Goal: Information Seeking & Learning: Check status

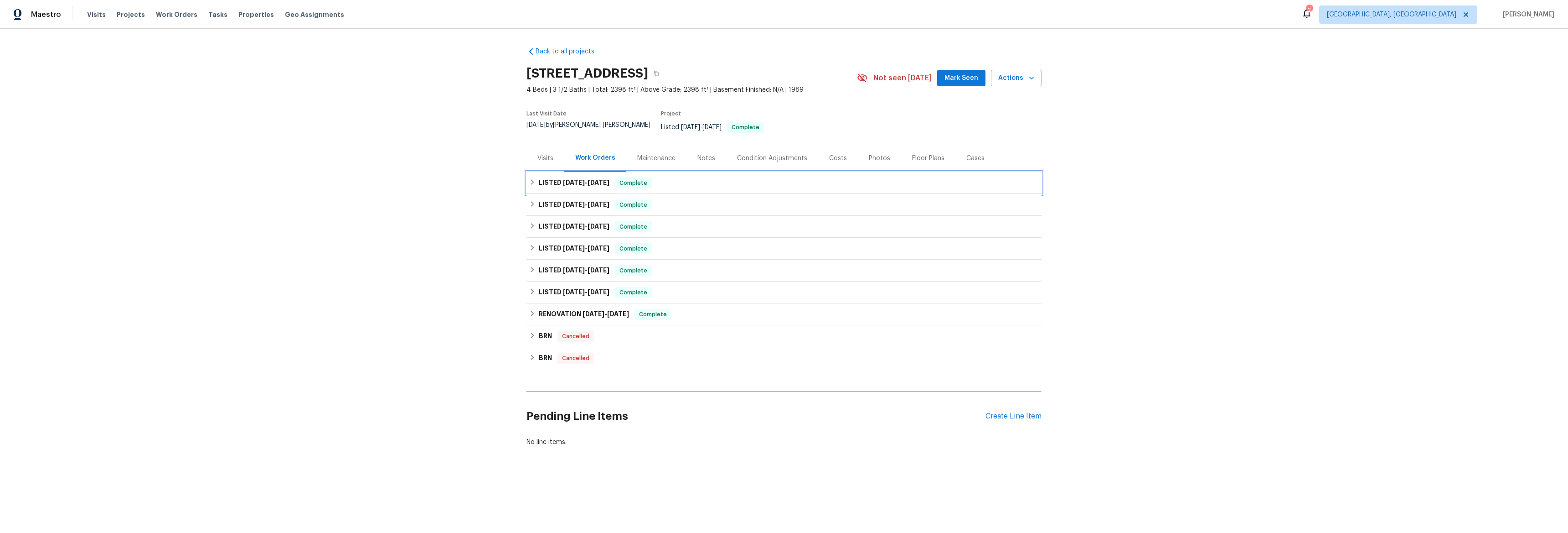
click at [533, 177] on div "LISTED [DATE] - [DATE] Complete" at bounding box center [783, 183] width 509 height 11
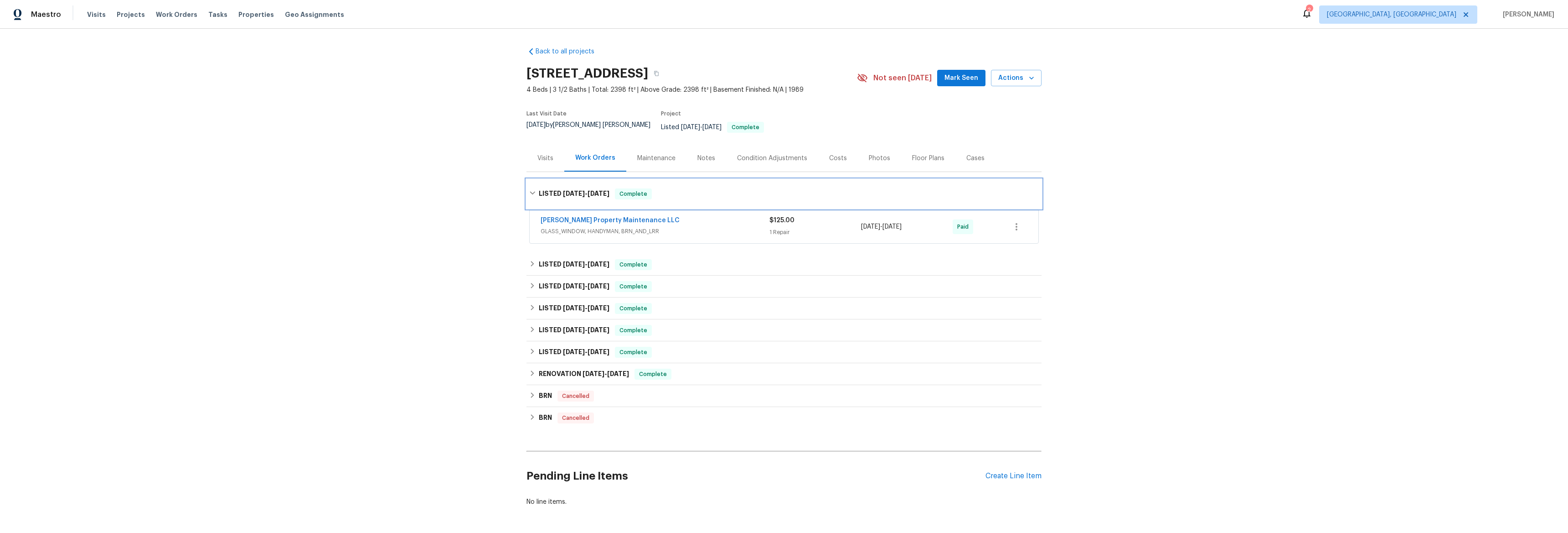
click at [531, 179] on div "LISTED [DATE] - [DATE] Complete" at bounding box center [784, 194] width 515 height 29
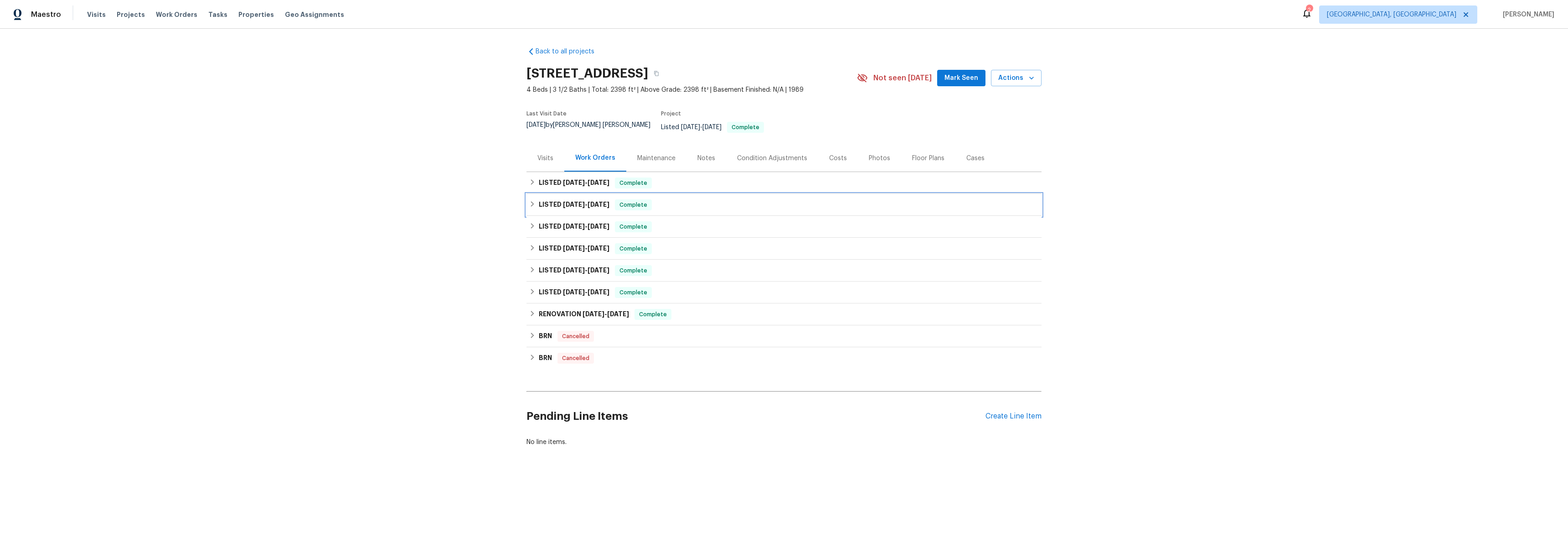
click at [531, 200] on icon at bounding box center [532, 203] width 6 height 6
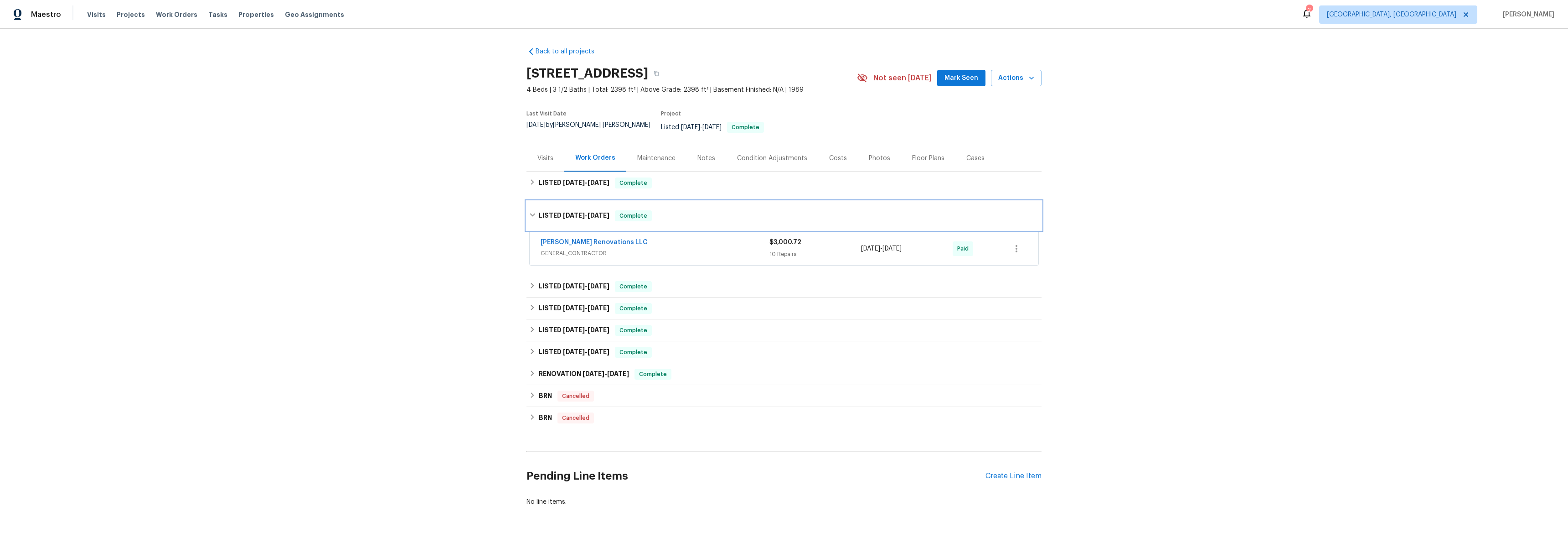
click at [531, 201] on div "LISTED [DATE] - [DATE] Complete" at bounding box center [784, 216] width 515 height 29
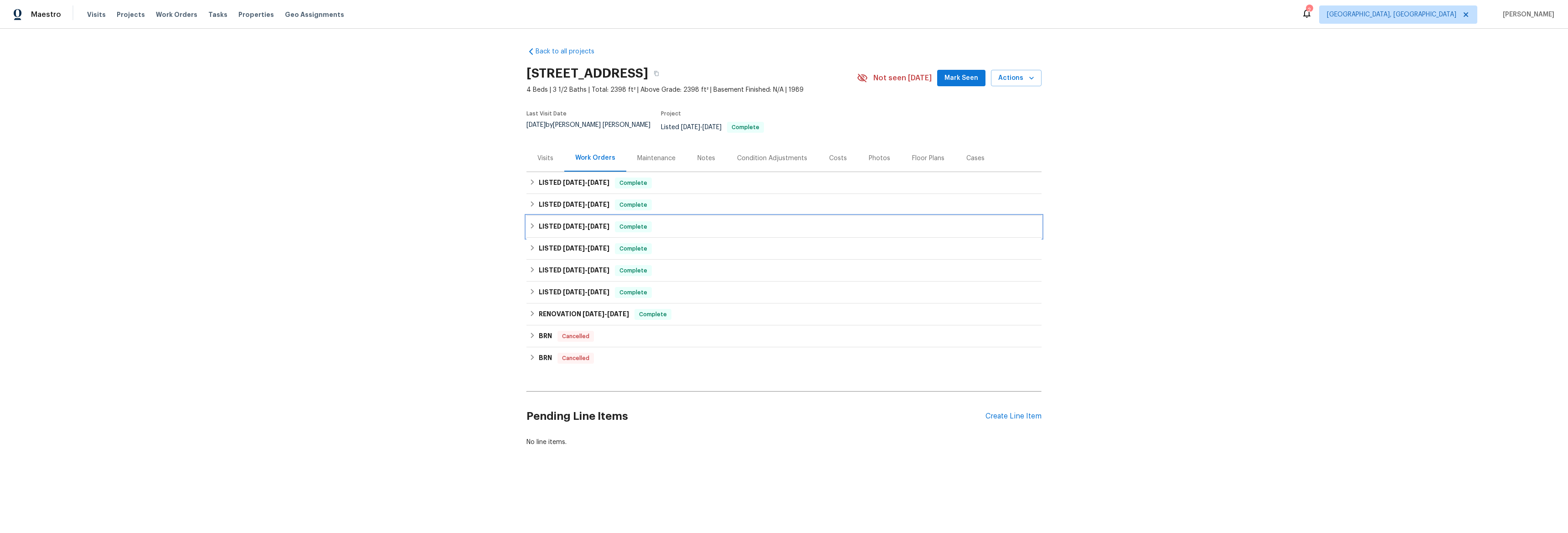
click at [532, 221] on div "LISTED [DATE] - [DATE] Complete" at bounding box center [783, 227] width 509 height 11
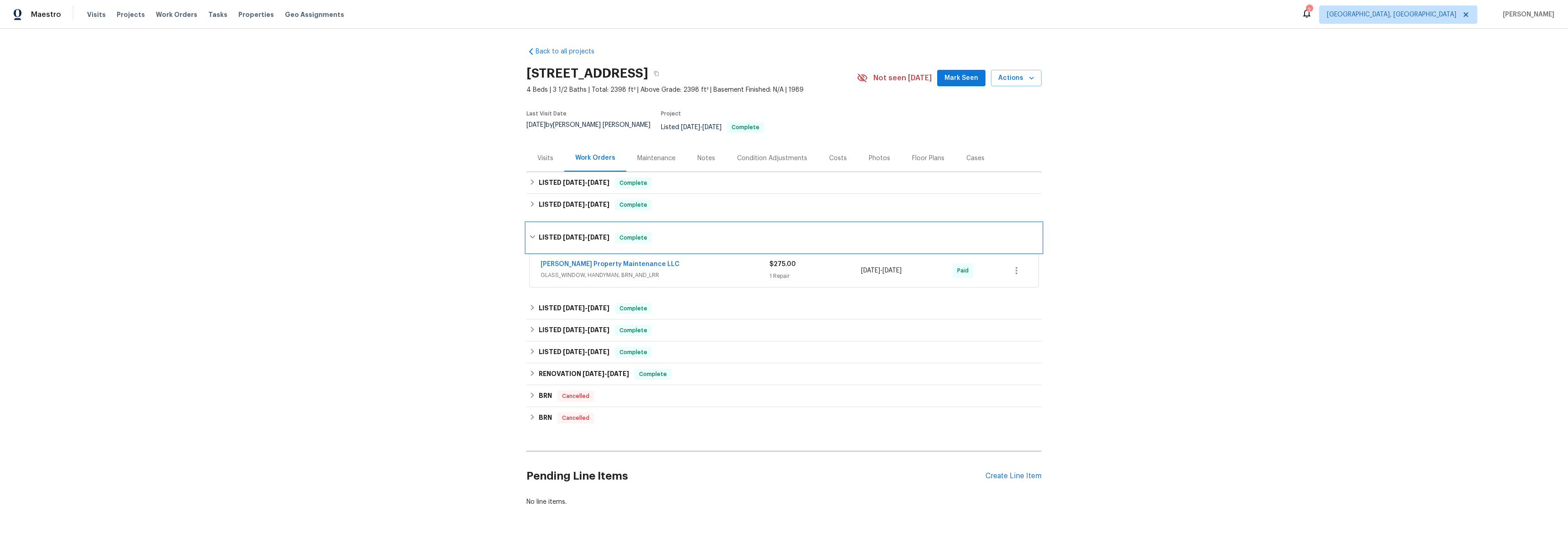
click at [533, 236] on div "LISTED [DATE] - [DATE] Complete" at bounding box center [783, 238] width 509 height 11
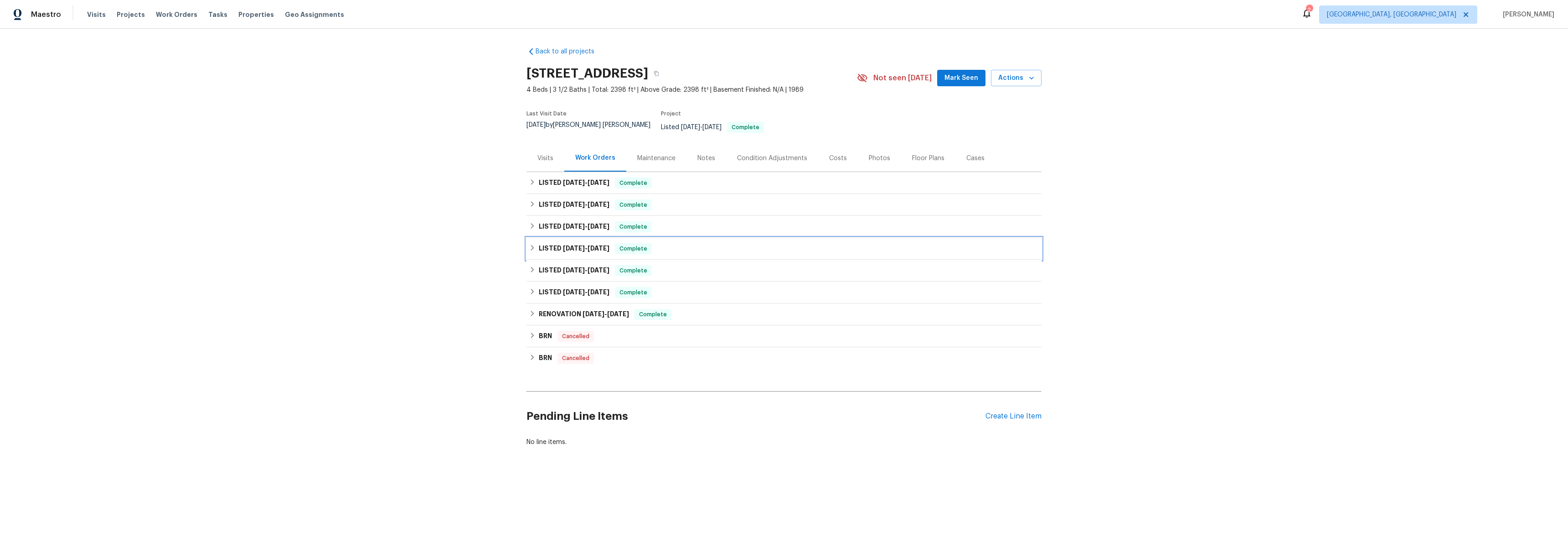
click at [531, 249] on div "LISTED [DATE] - [DATE] Complete" at bounding box center [784, 249] width 515 height 22
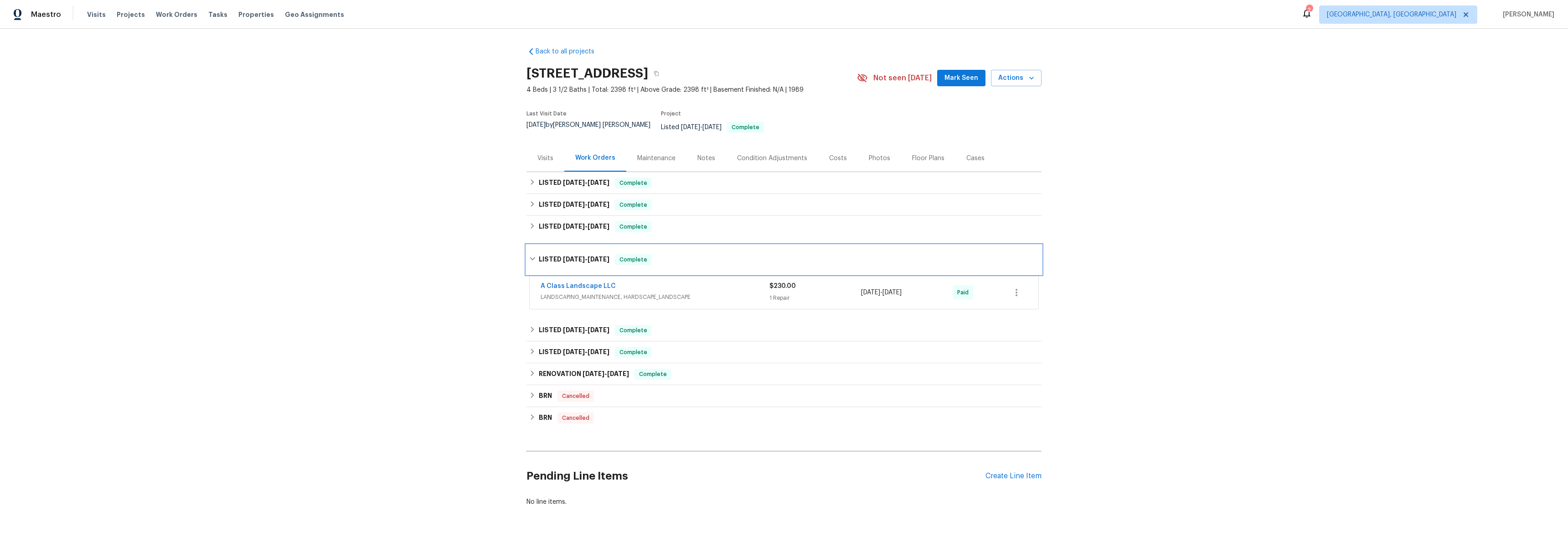
click at [530, 255] on icon at bounding box center [532, 258] width 6 height 6
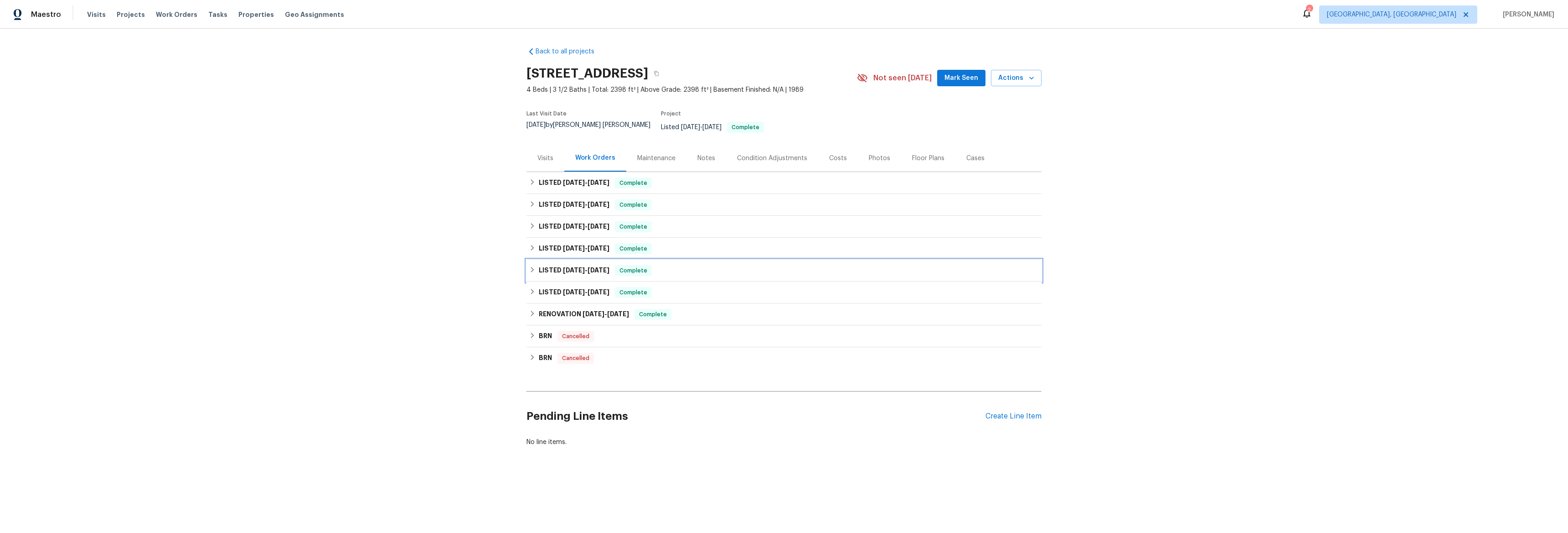
click at [530, 266] on icon at bounding box center [532, 269] width 6 height 6
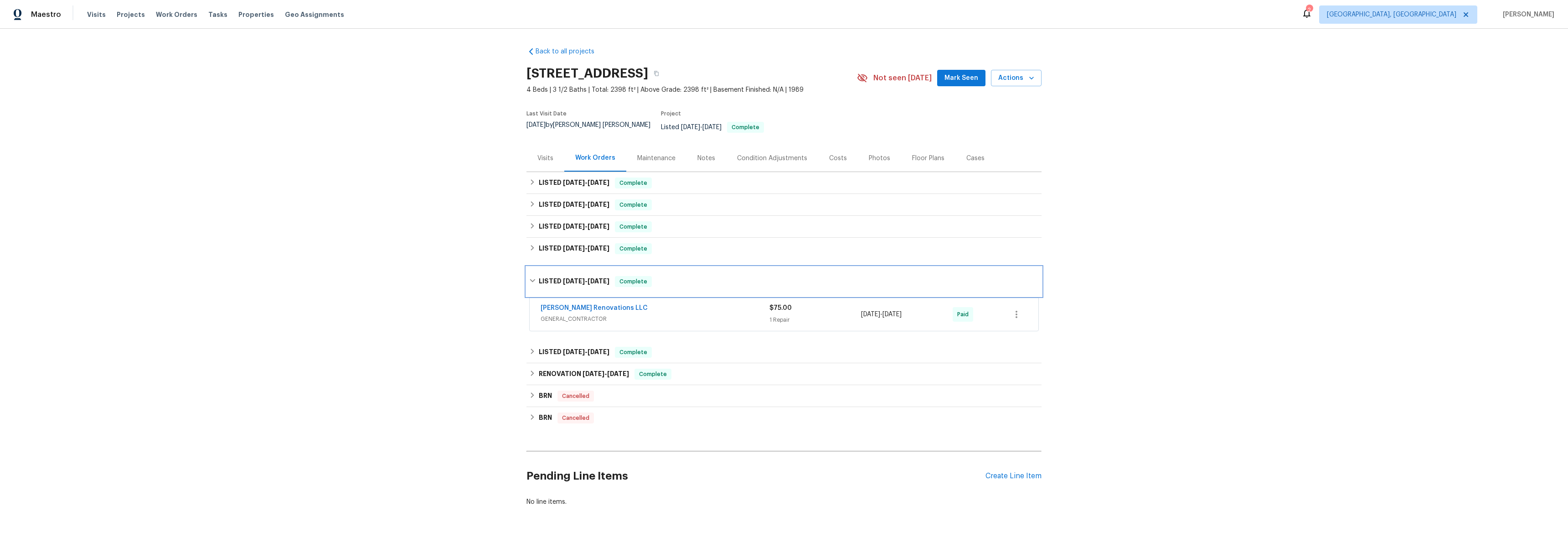
click at [534, 276] on div "LISTED [DATE] - [DATE] Complete" at bounding box center [783, 281] width 509 height 11
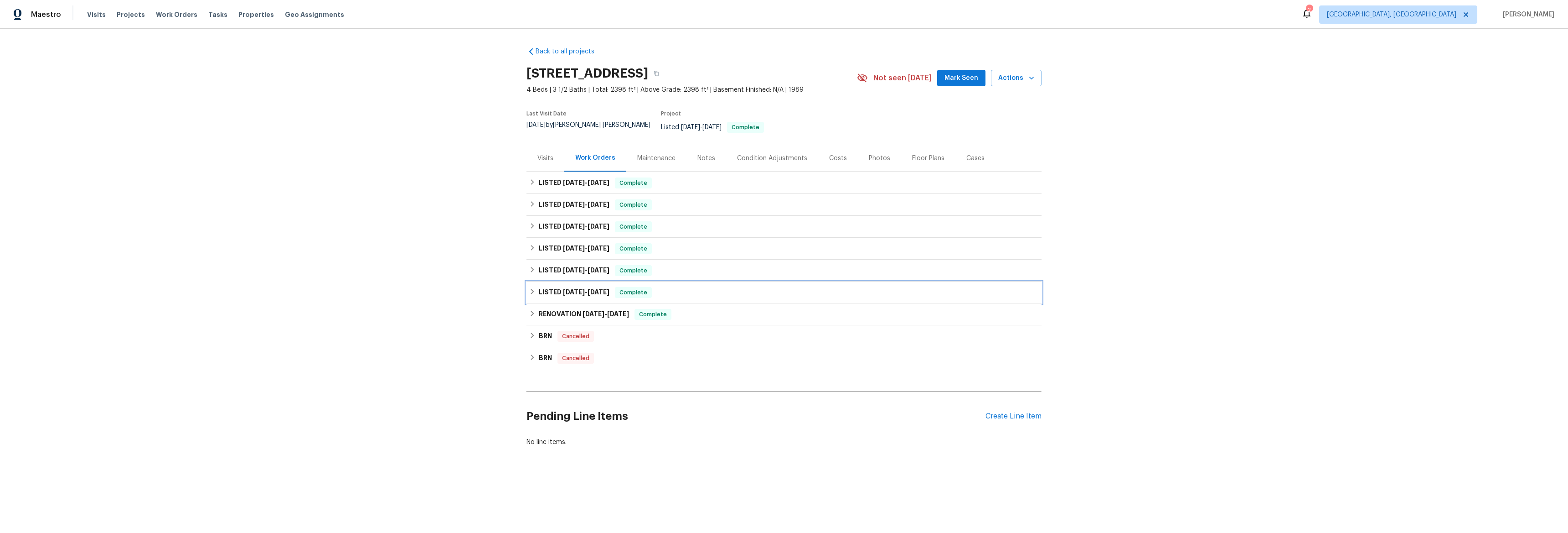
click at [534, 281] on div "LISTED [DATE] - [DATE] Complete" at bounding box center [784, 292] width 515 height 22
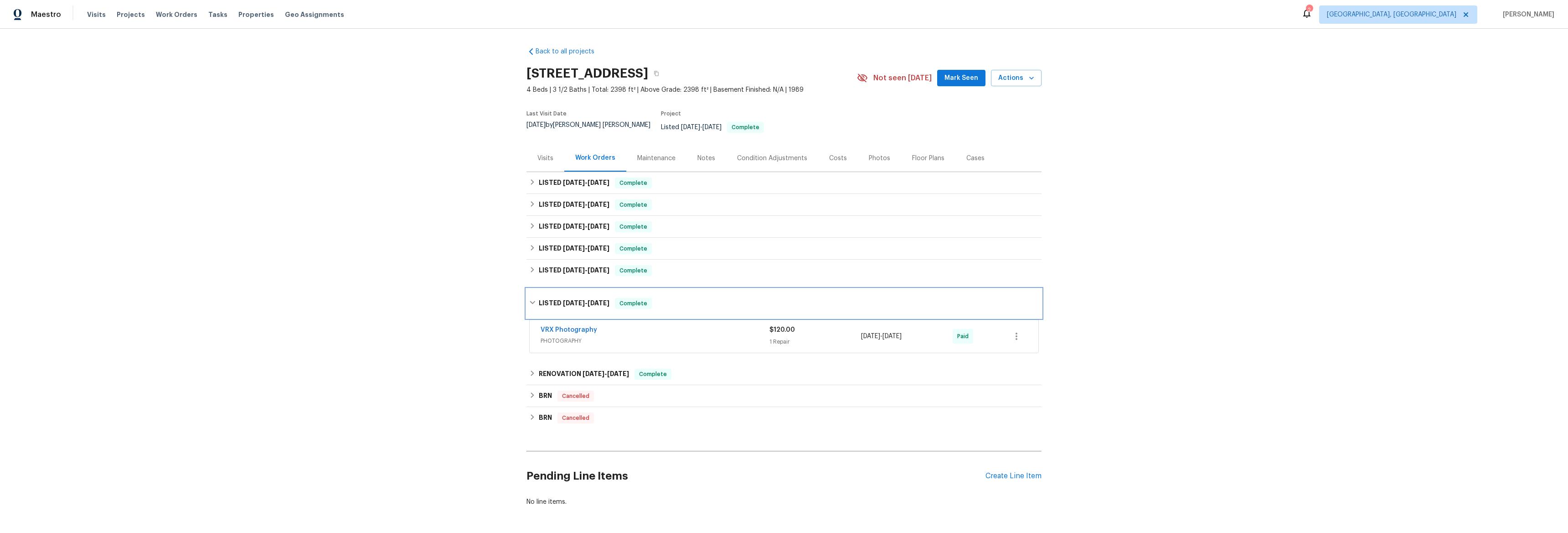
click at [533, 298] on div "LISTED [DATE] - [DATE] Complete" at bounding box center [783, 303] width 509 height 11
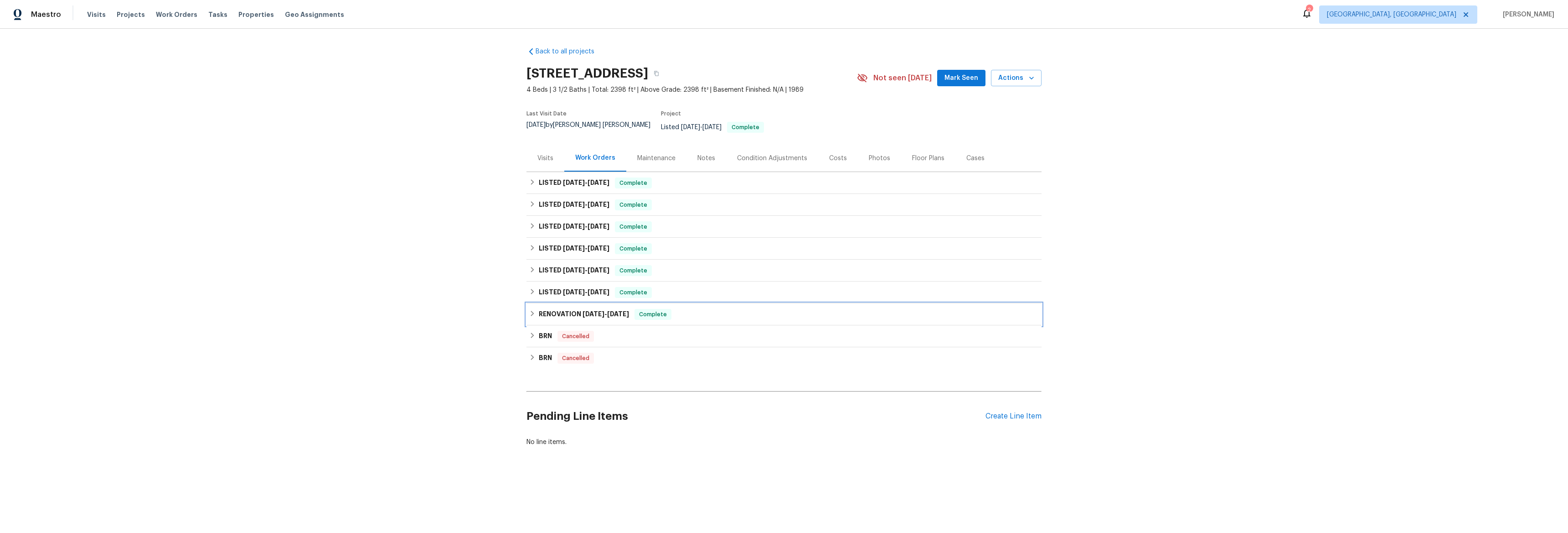
click at [531, 311] on div "RENOVATION [DATE] - [DATE] Complete" at bounding box center [783, 314] width 509 height 11
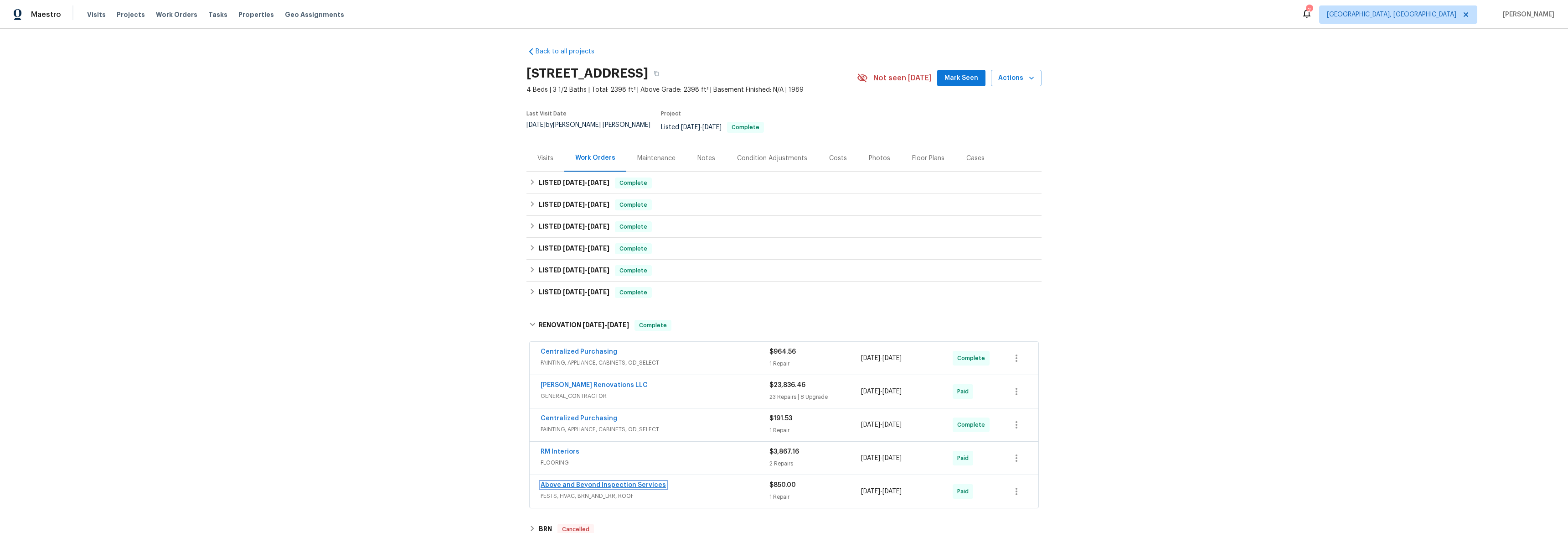
click at [614, 482] on link "Above and Beyond Inspection Services" at bounding box center [603, 485] width 125 height 6
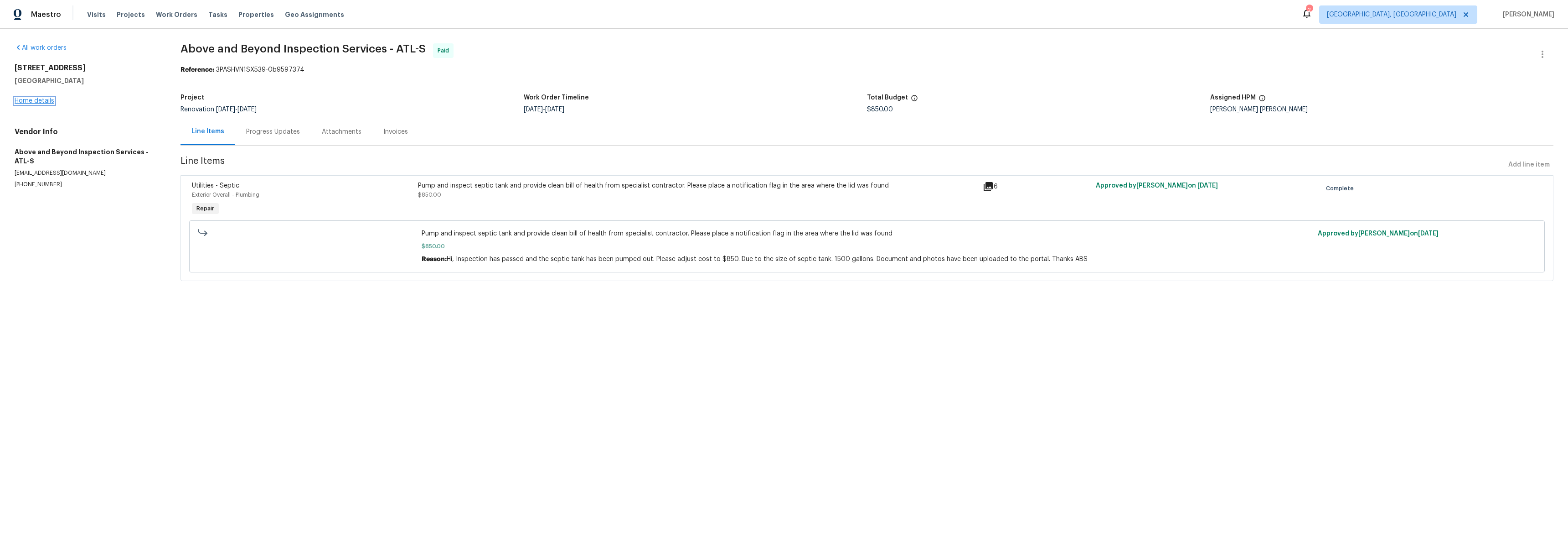
click at [39, 99] on link "Home details" at bounding box center [34, 101] width 40 height 6
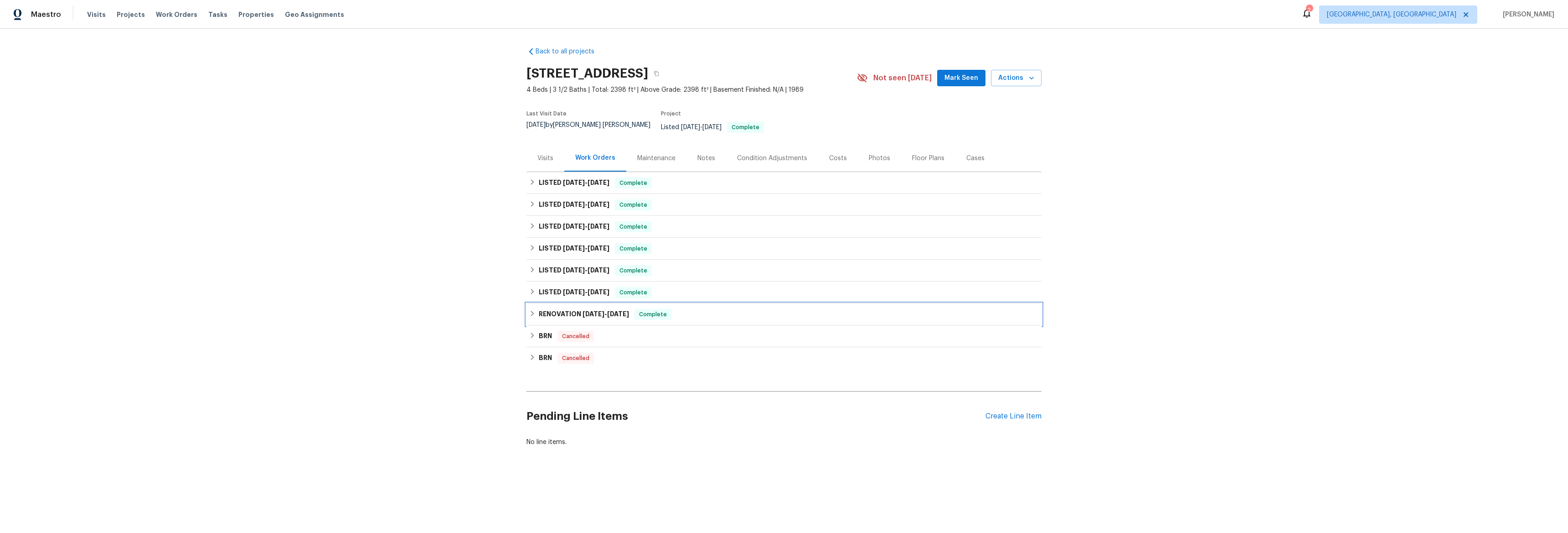
click at [529, 310] on icon at bounding box center [532, 313] width 6 height 6
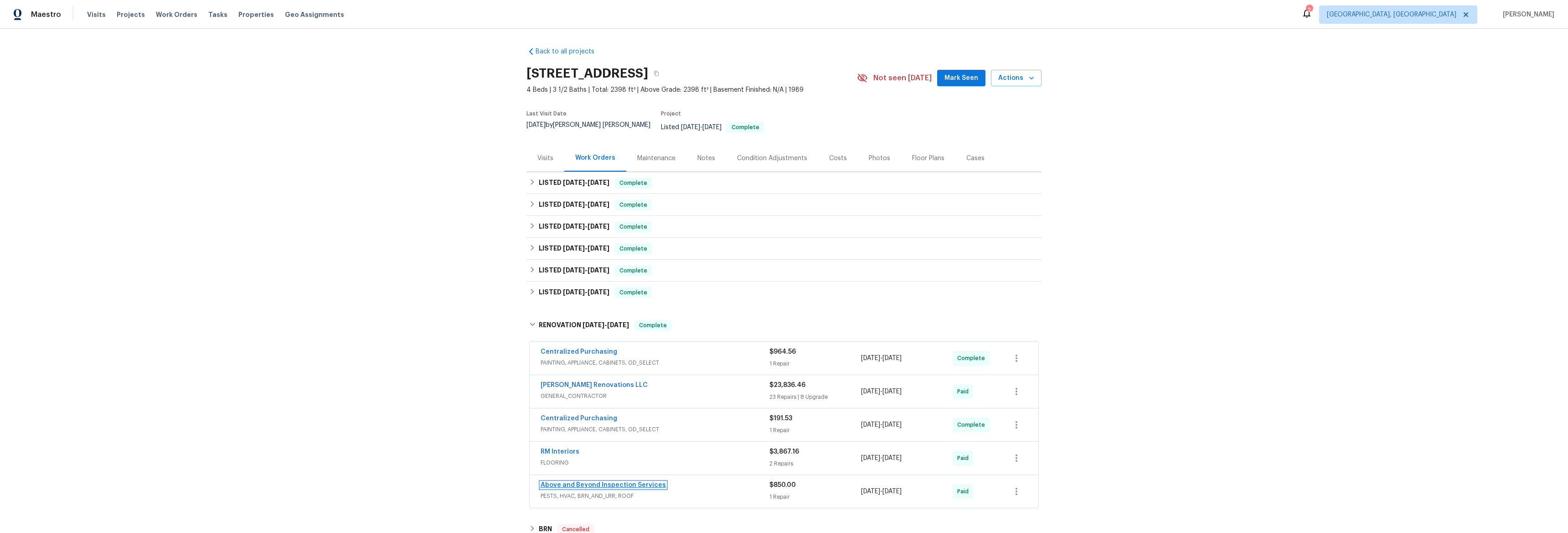
click at [617, 482] on link "Above and Beyond Inspection Services" at bounding box center [603, 485] width 125 height 6
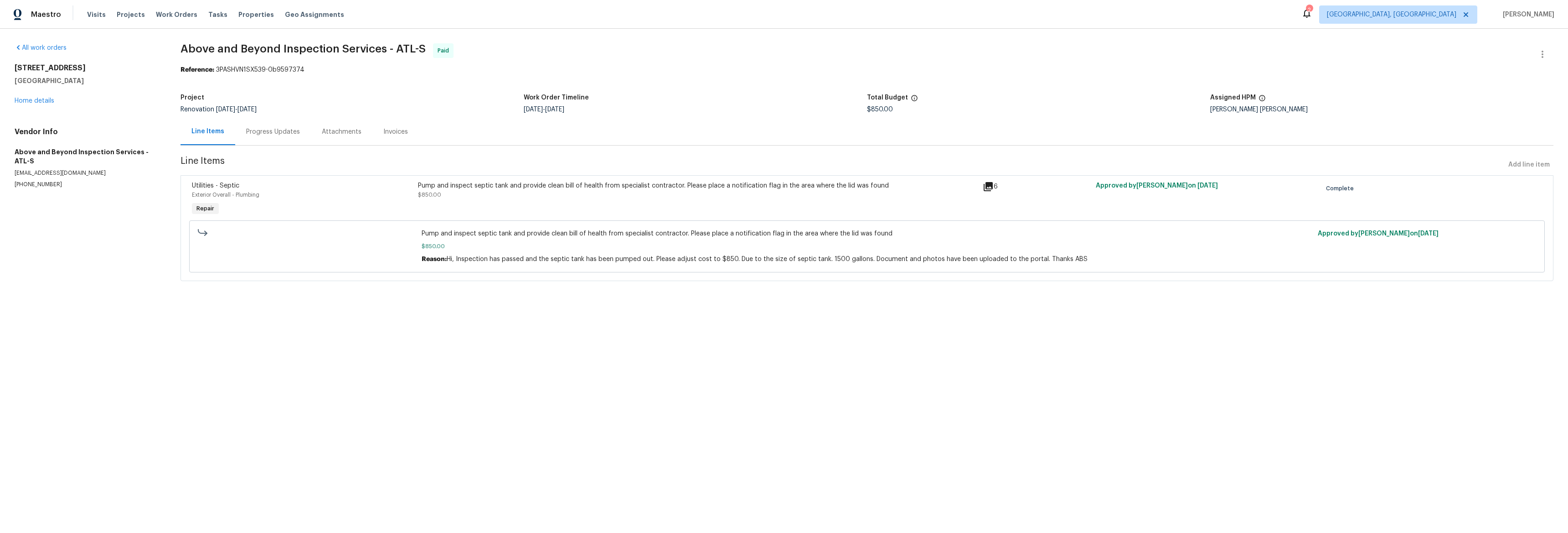
click at [324, 129] on div "Attachments" at bounding box center [341, 132] width 40 height 9
